Goal: Task Accomplishment & Management: Manage account settings

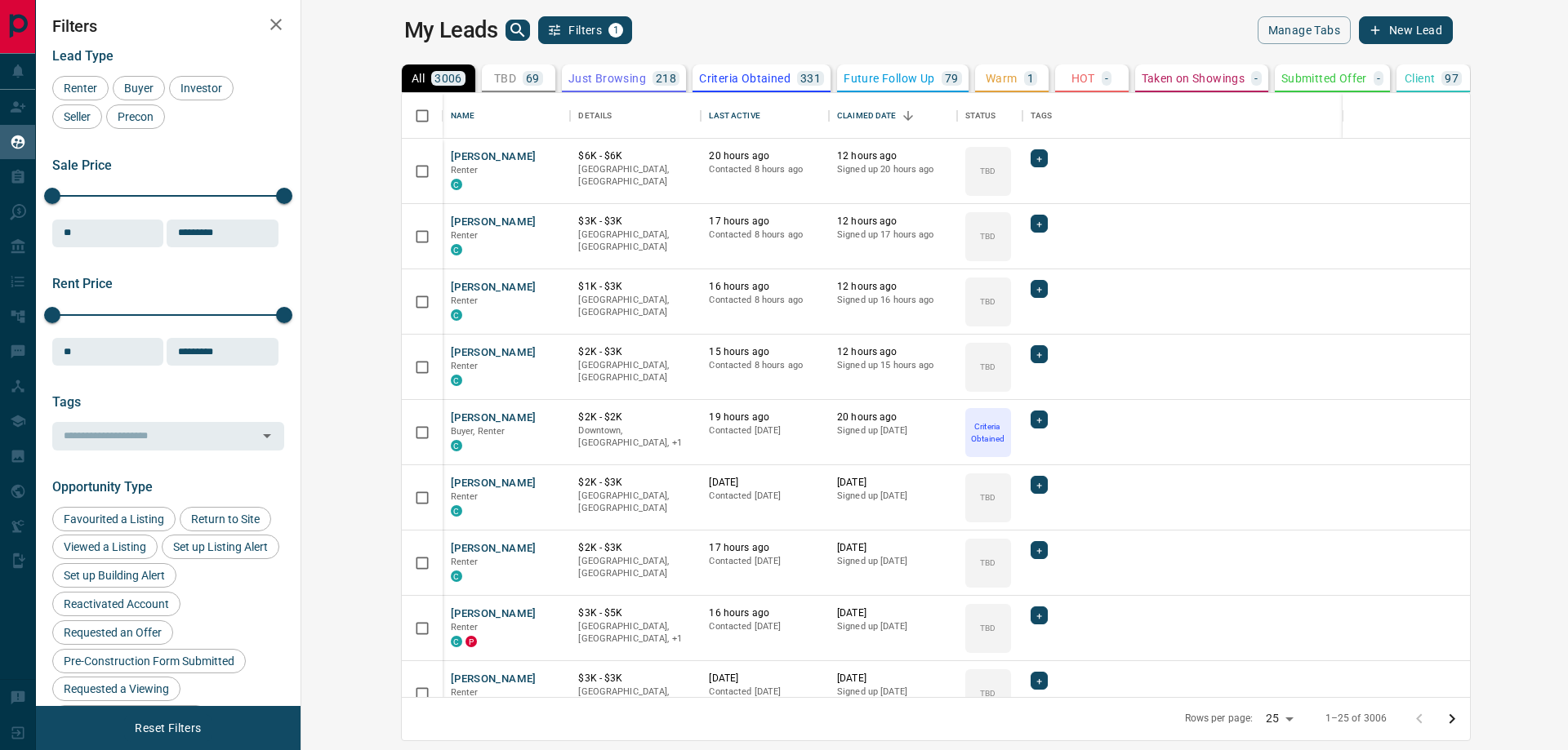
scroll to position [592, 1246]
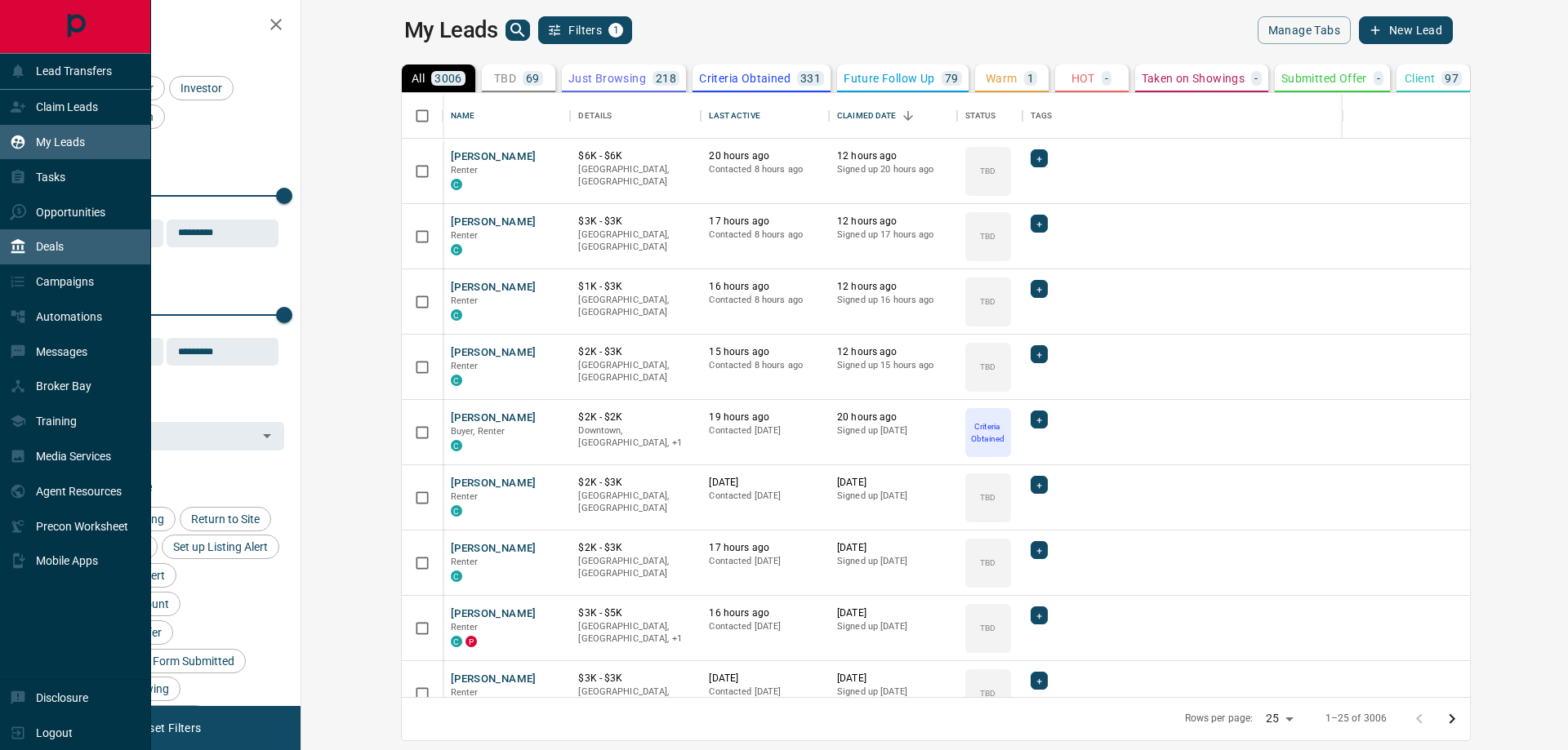
click at [87, 237] on div "Deals" at bounding box center [76, 247] width 151 height 35
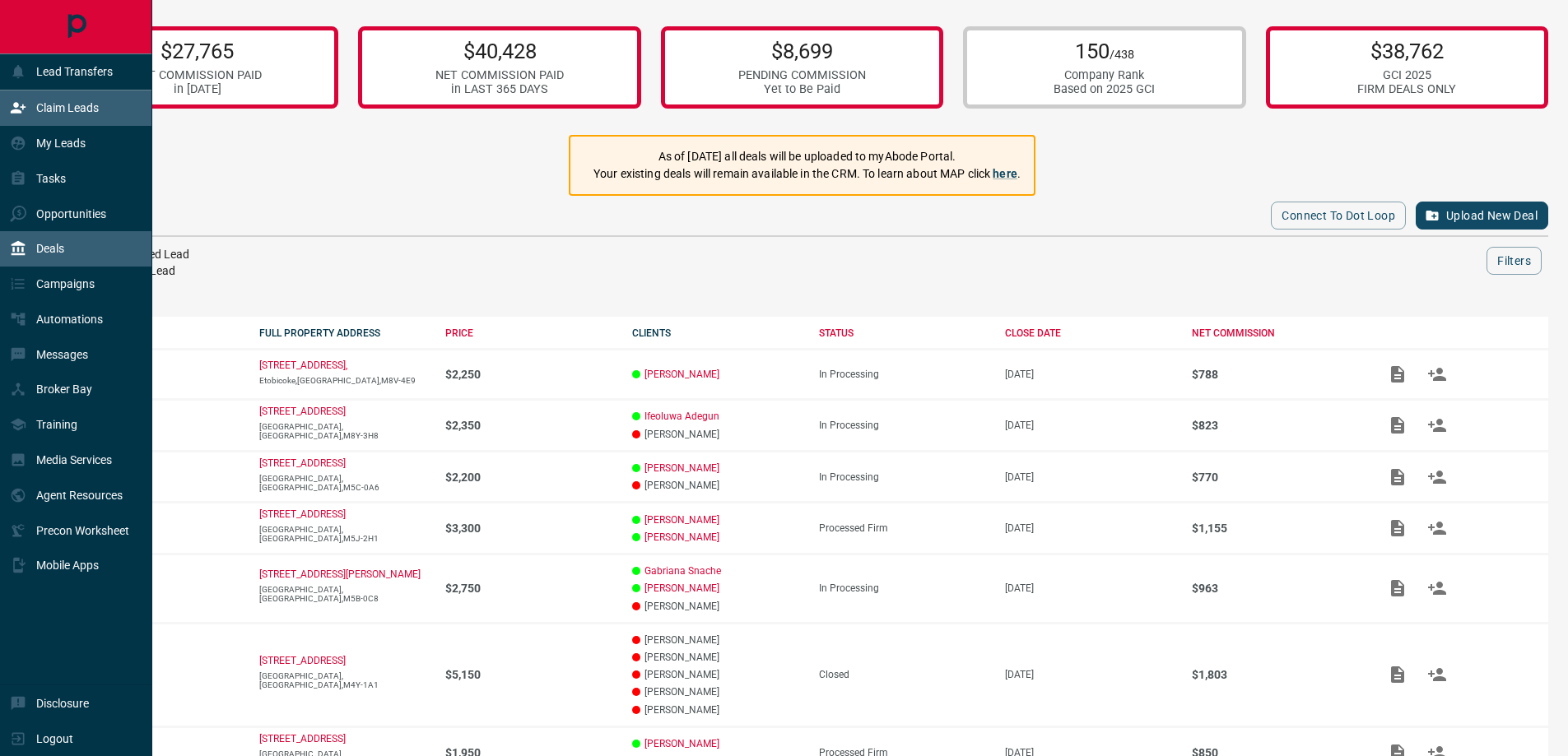
click at [73, 96] on div "Claim Leads" at bounding box center [54, 108] width 89 height 27
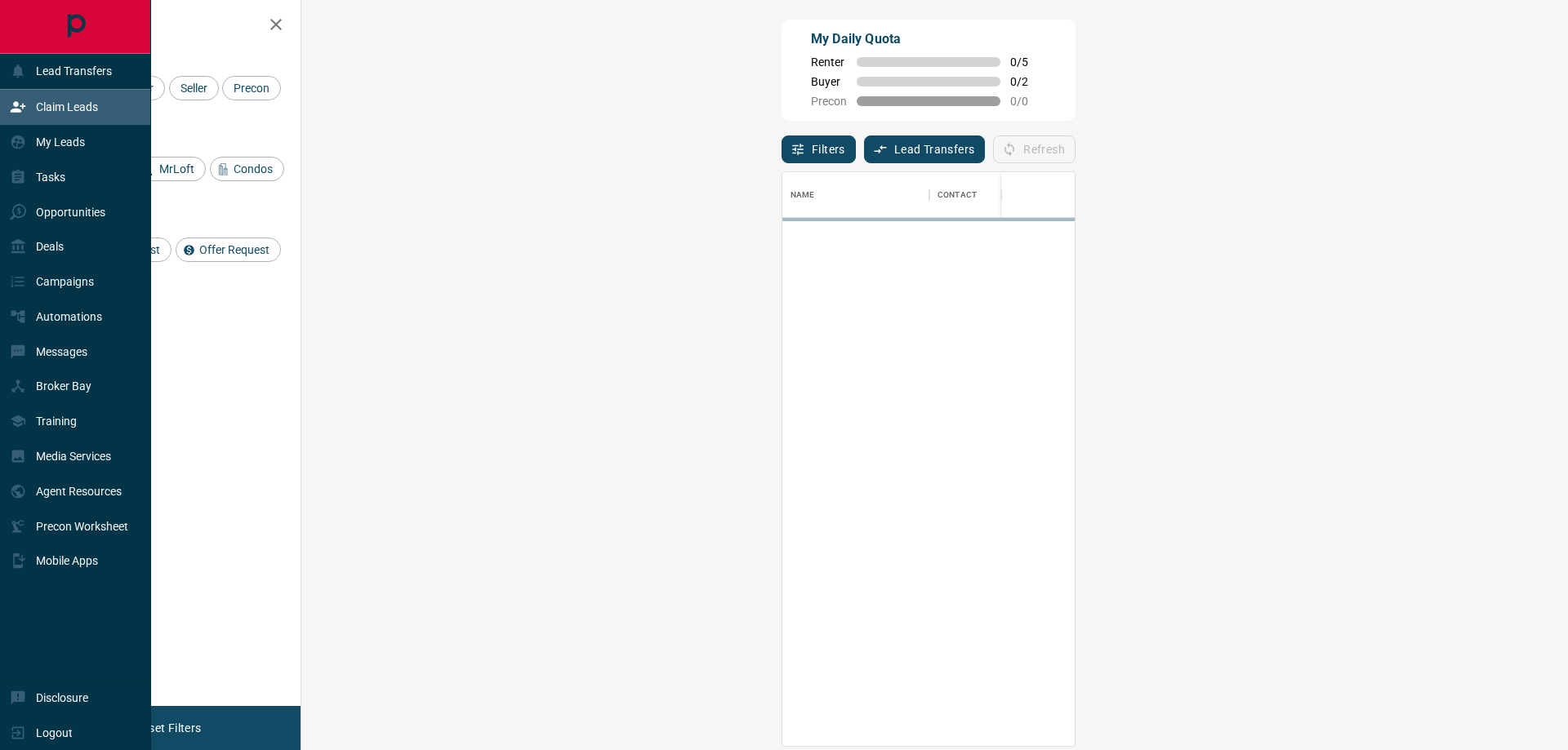
scroll to position [561, 1219]
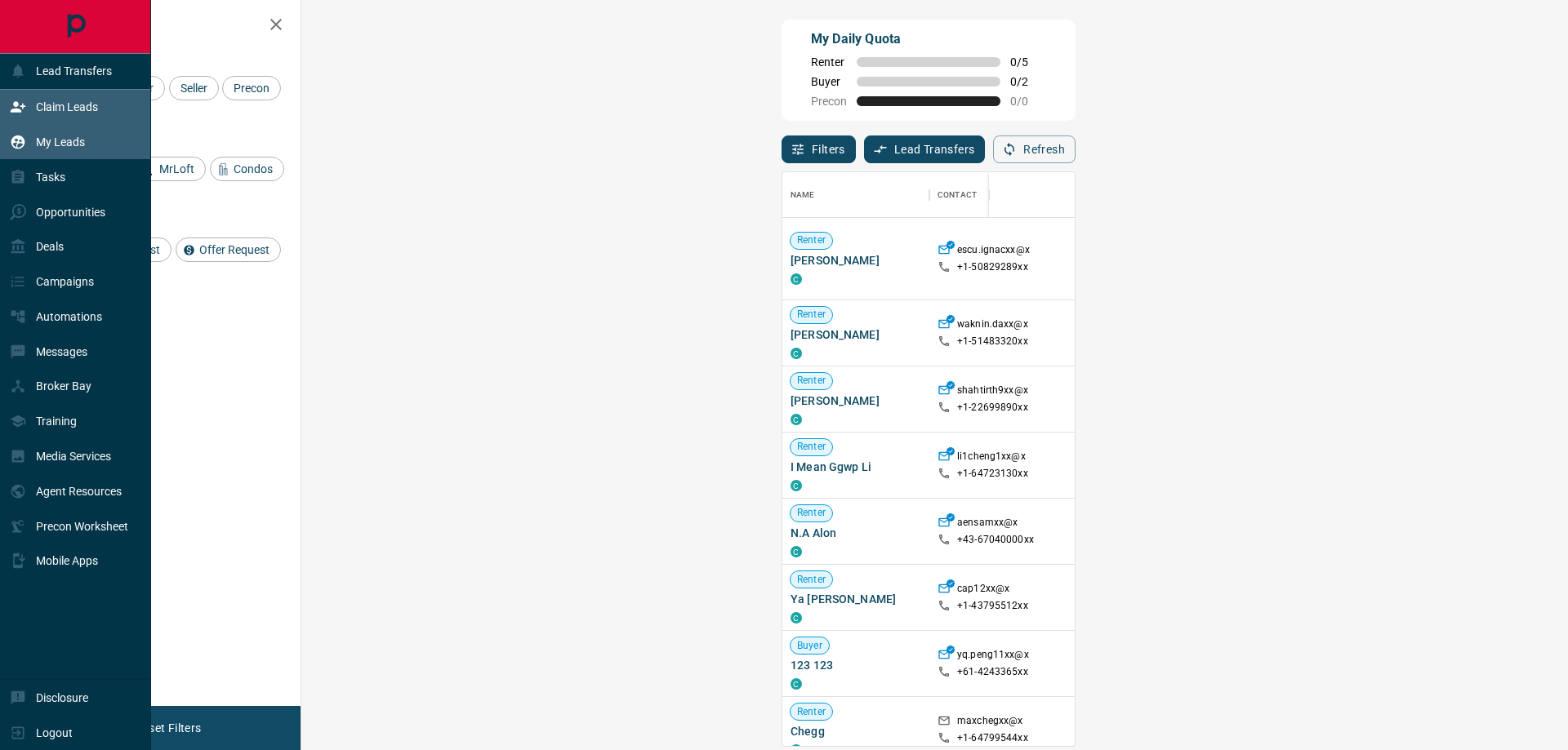
click at [85, 147] on p "My Leads" at bounding box center [61, 141] width 49 height 13
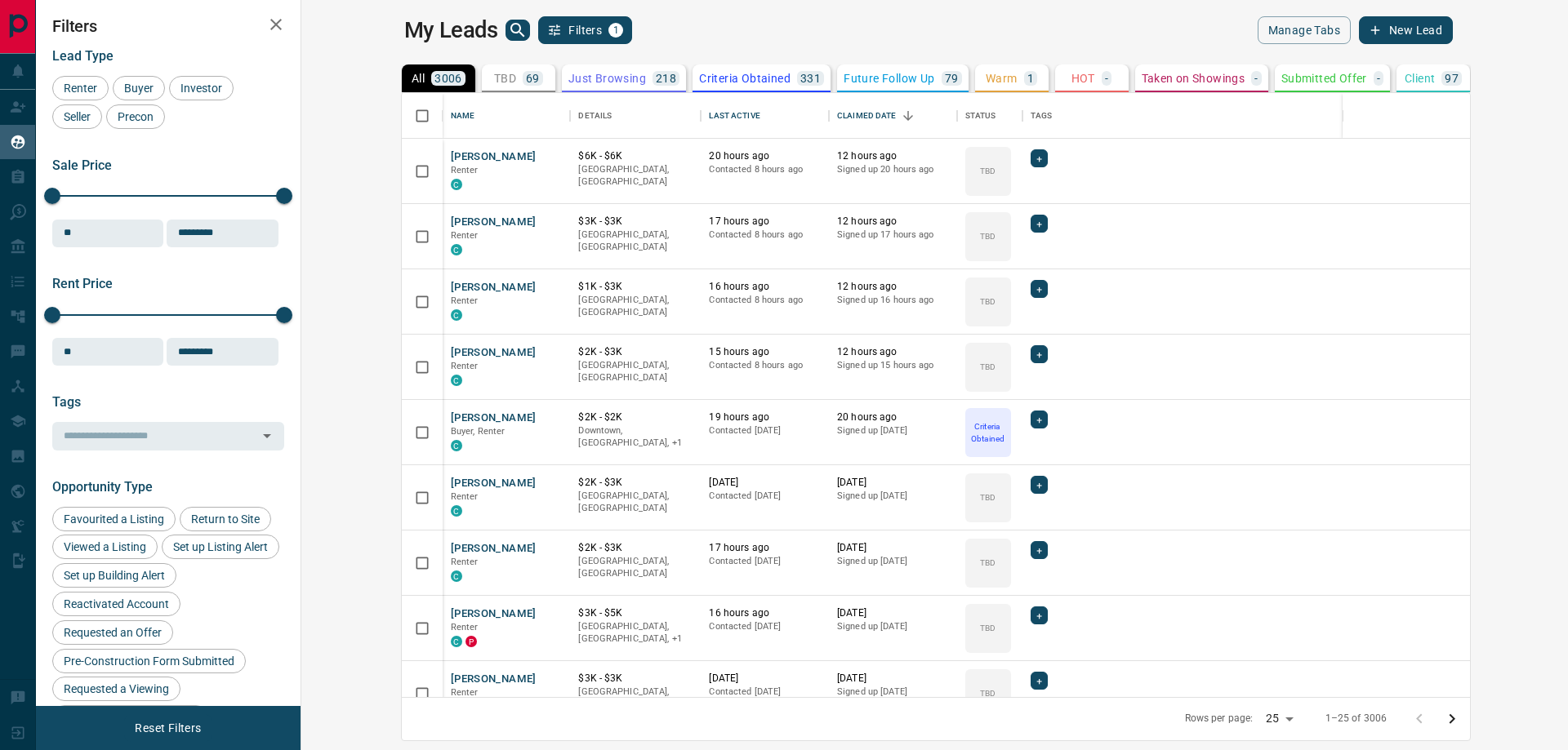
scroll to position [592, 1246]
click at [709, 110] on div "Last Active" at bounding box center [734, 116] width 51 height 46
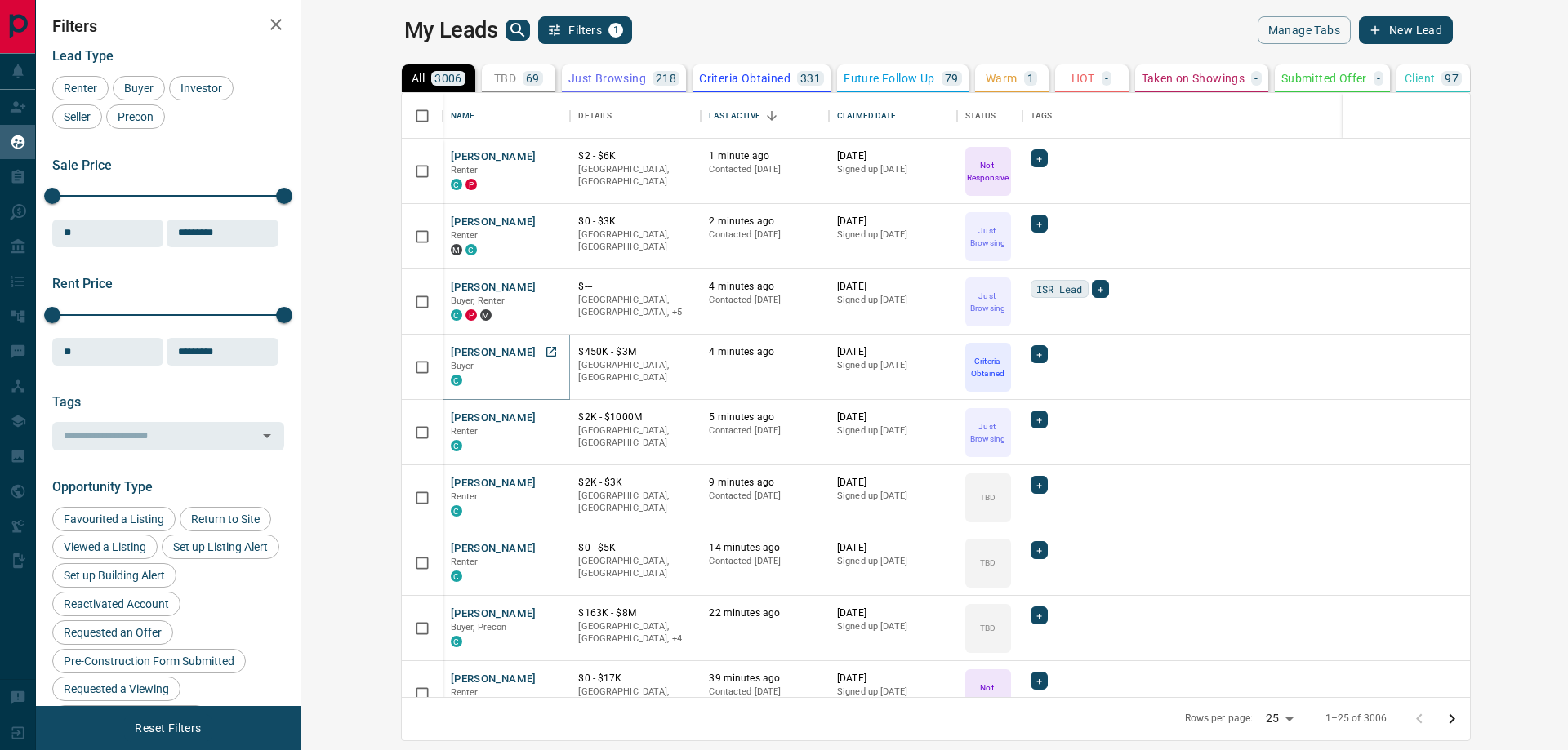
click at [451, 350] on button "[PERSON_NAME]" at bounding box center [494, 353] width 86 height 16
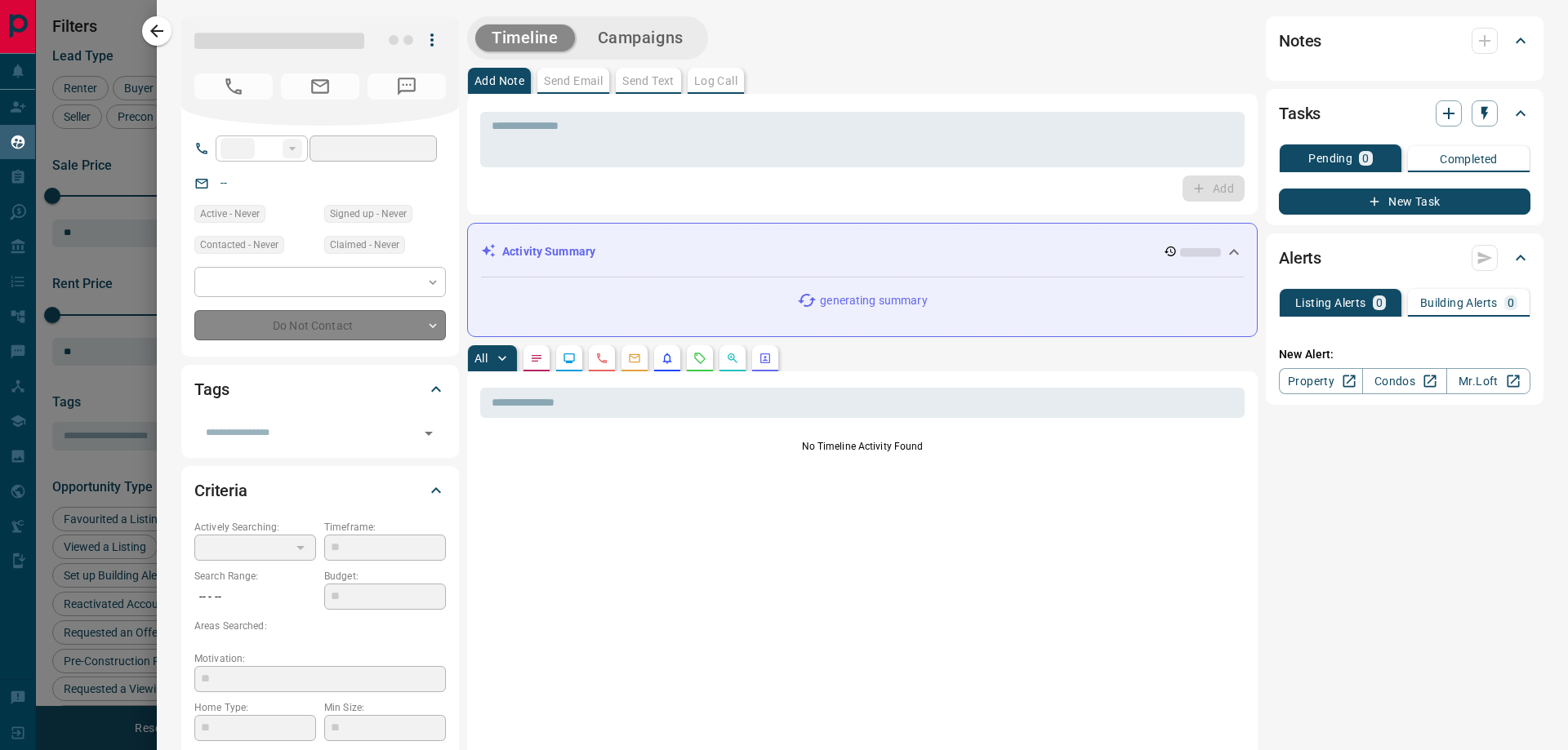
type input "**"
type input "**********"
type input "*"
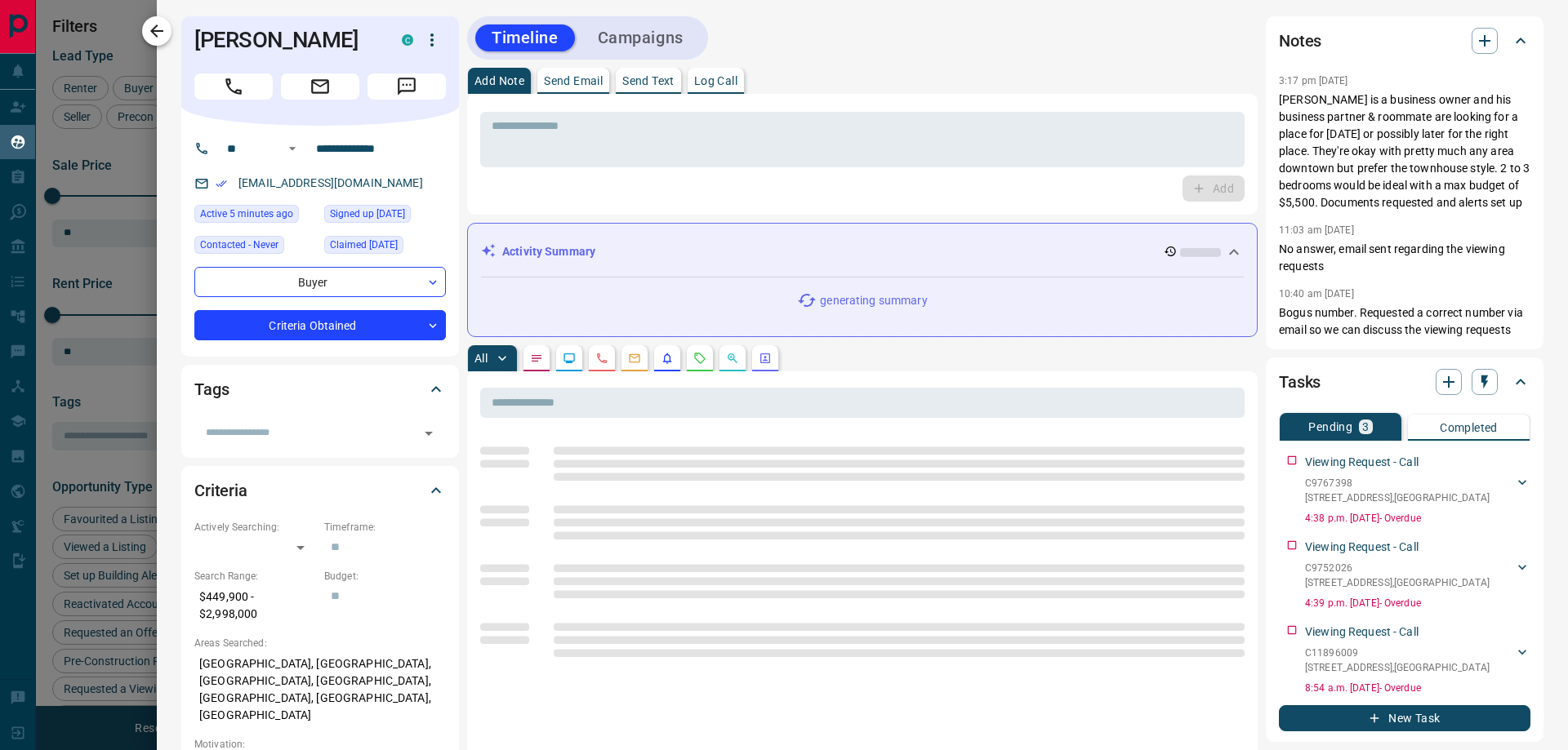
click at [161, 29] on icon "button" at bounding box center [156, 31] width 19 height 19
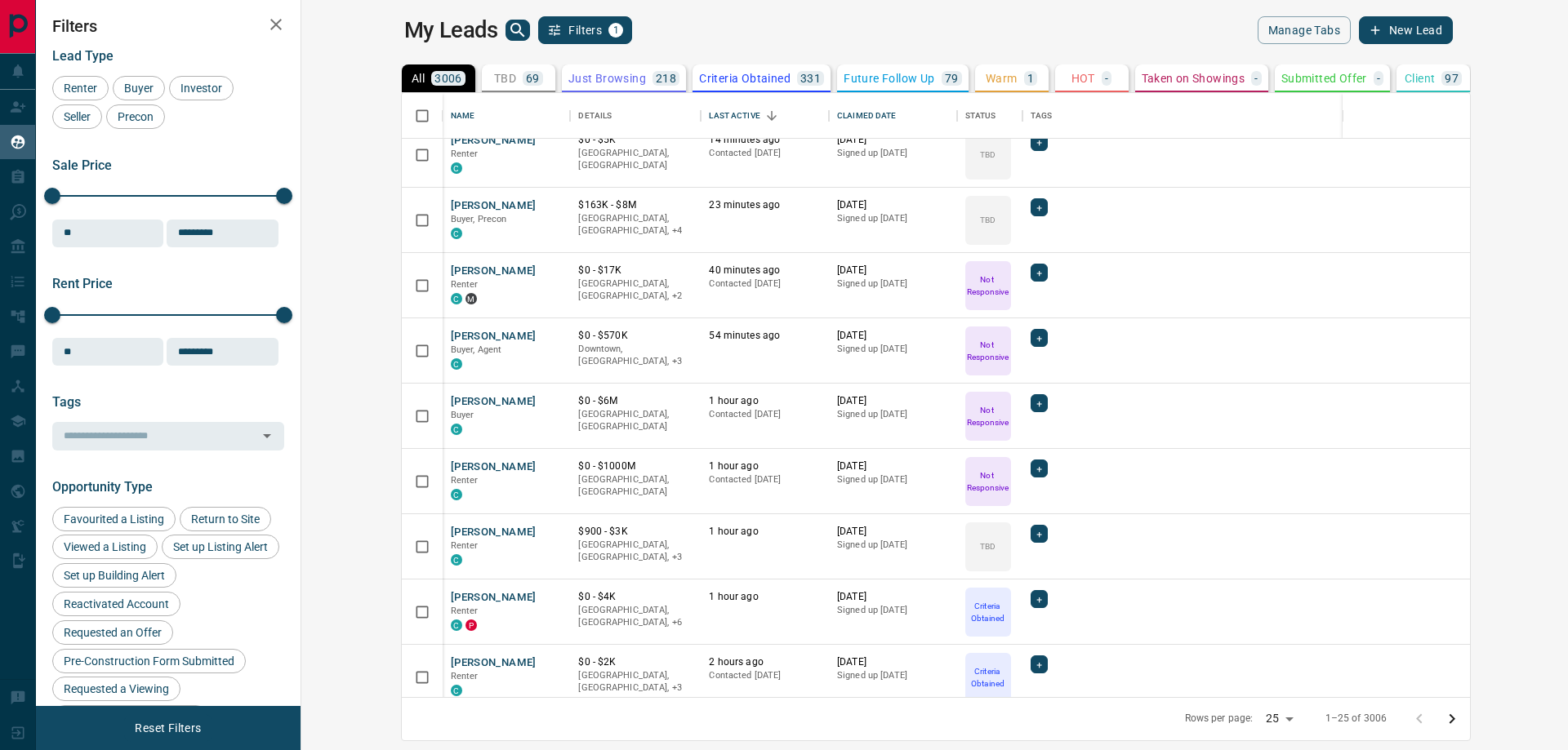
scroll to position [0, 0]
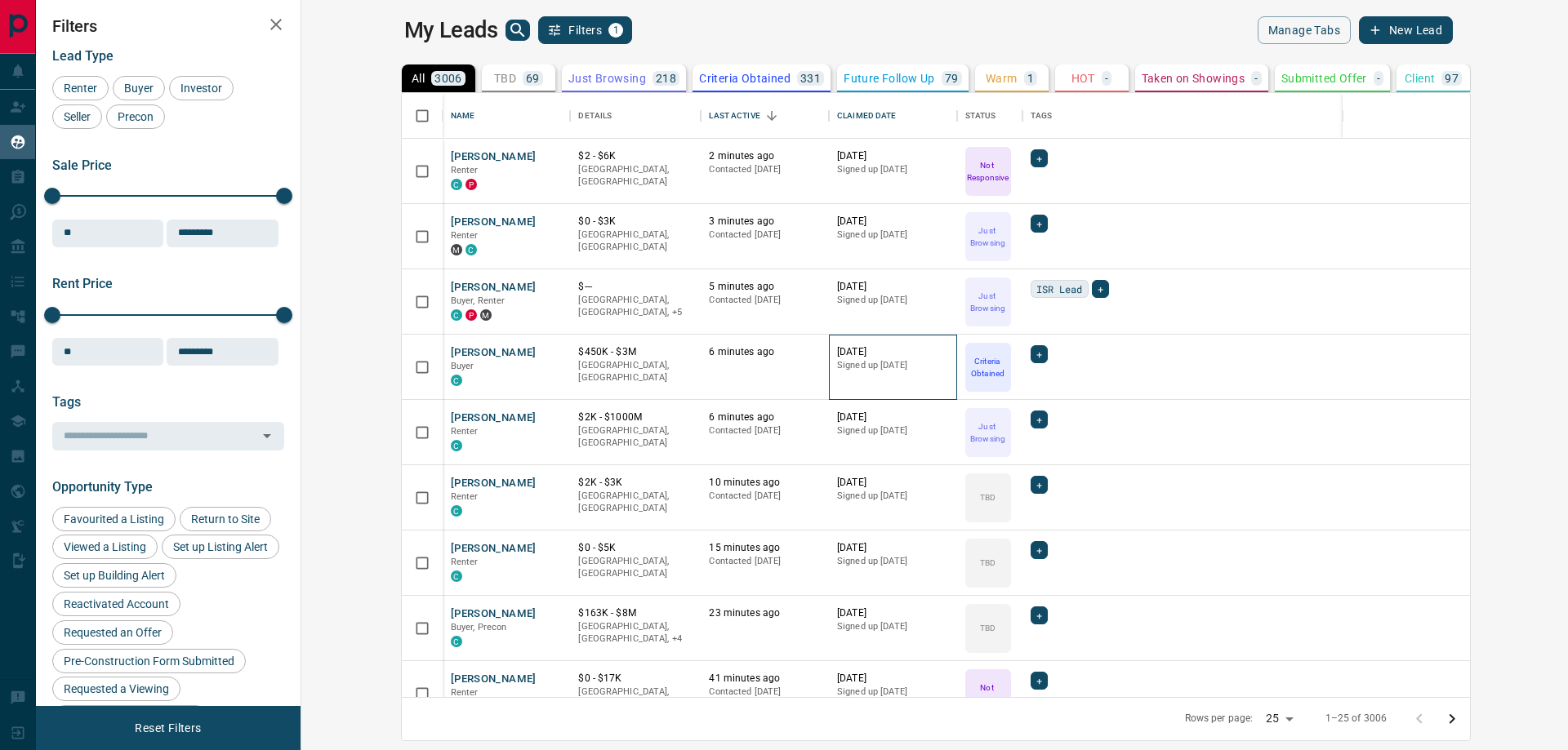
click at [828, 388] on div "[DATE] Signed up [DATE]" at bounding box center [892, 367] width 128 height 65
